Goal: Download file/media

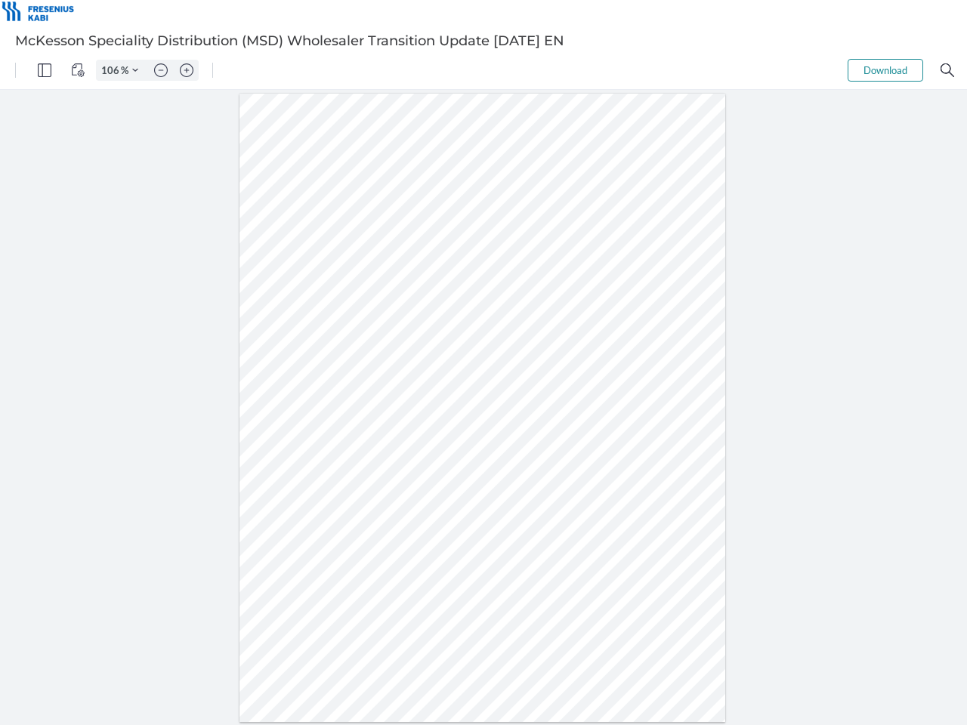
click at [45, 70] on img "Panel" at bounding box center [45, 70] width 14 height 14
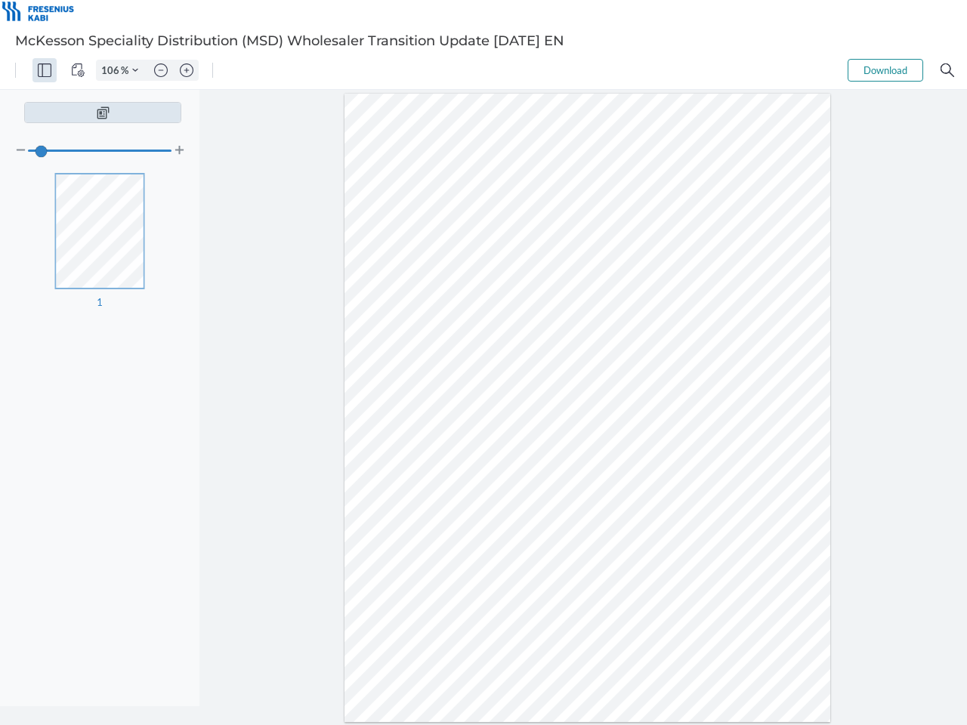
click at [78, 70] on img "View Controls" at bounding box center [78, 70] width 14 height 14
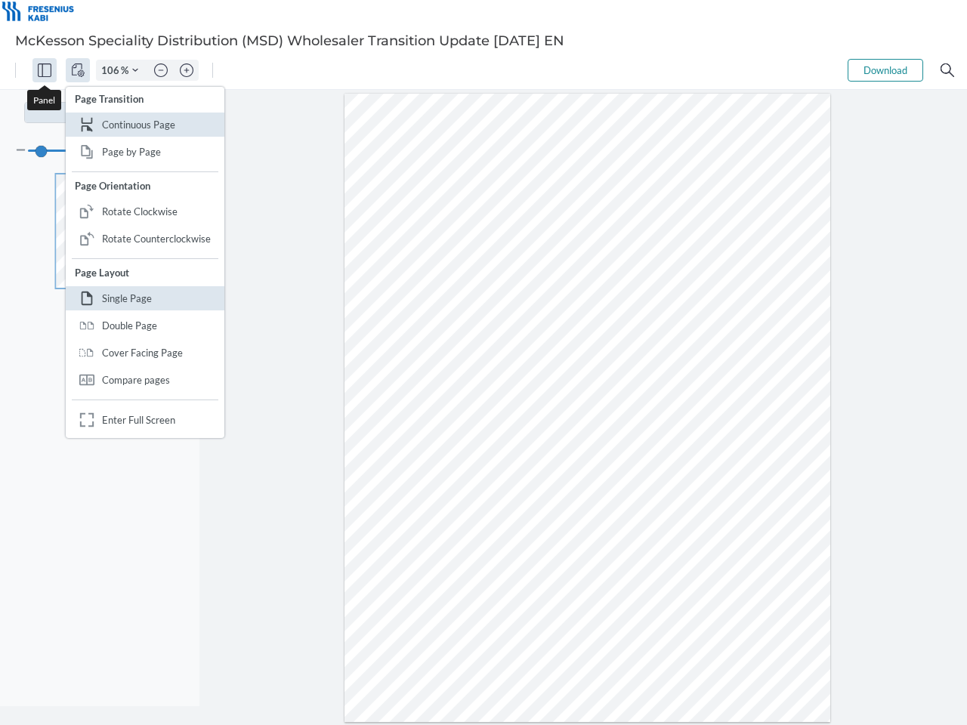
click at [113, 70] on input "106" at bounding box center [109, 70] width 24 height 14
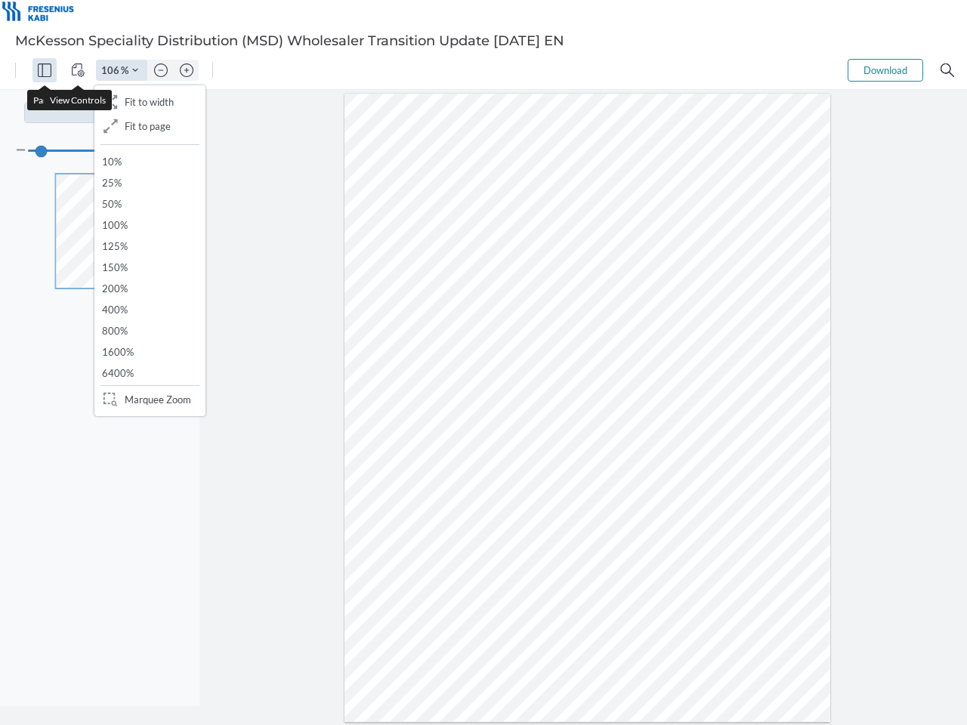
click at [135, 70] on img "Zoom Controls" at bounding box center [135, 70] width 6 height 6
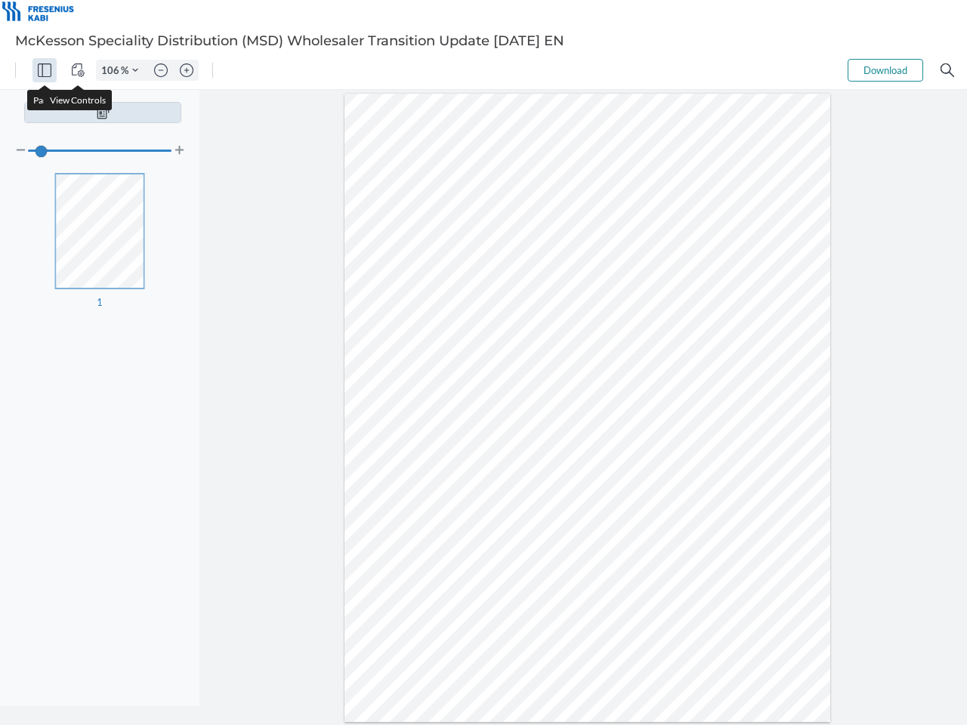
click at [161, 70] on img "Zoom out" at bounding box center [161, 70] width 14 height 14
click at [187, 70] on img "Zoom in" at bounding box center [187, 70] width 14 height 14
type input "106"
click at [885, 70] on button "Download" at bounding box center [885, 70] width 76 height 23
click at [947, 70] on img "Search" at bounding box center [947, 70] width 14 height 14
